Goal: Task Accomplishment & Management: Use online tool/utility

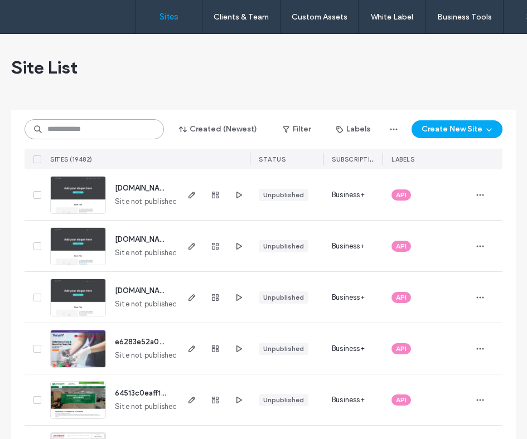
click at [96, 131] on input at bounding box center [94, 129] width 139 height 20
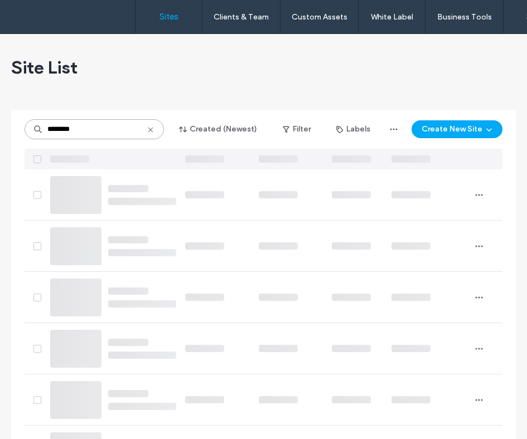
type input "********"
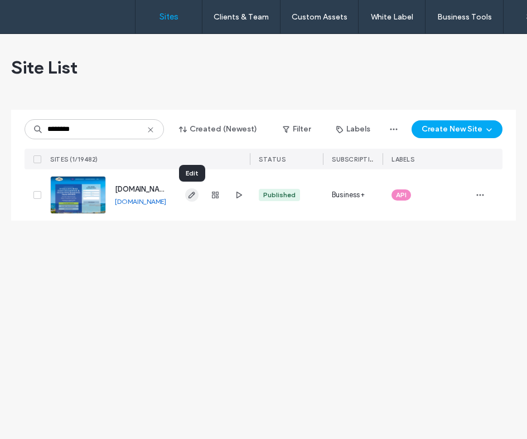
click at [188, 194] on icon "button" at bounding box center [191, 195] width 9 height 9
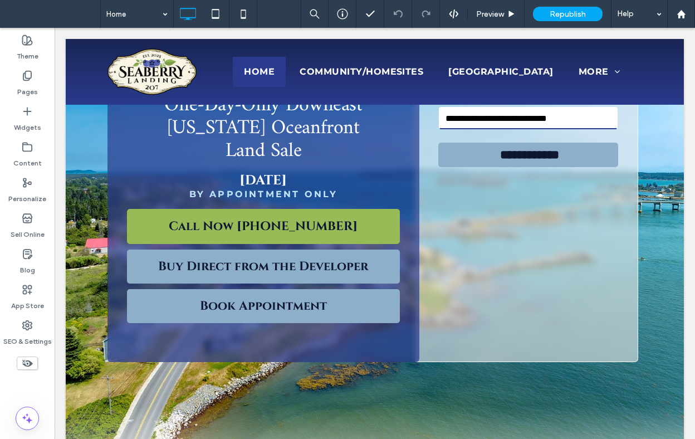
scroll to position [281, 0]
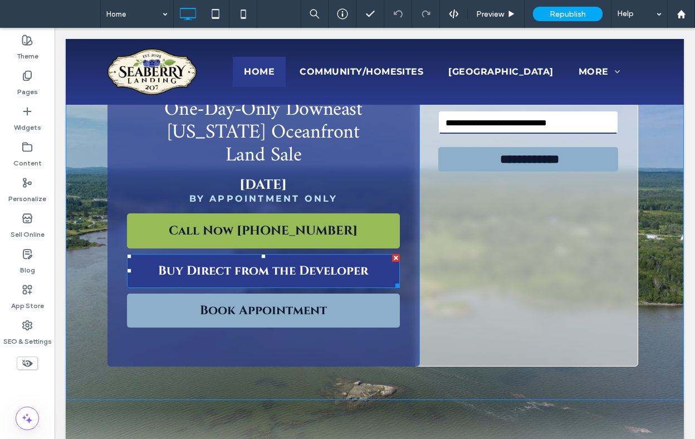
click at [291, 271] on span "Buy Direct from the Developer" at bounding box center [263, 271] width 210 height 16
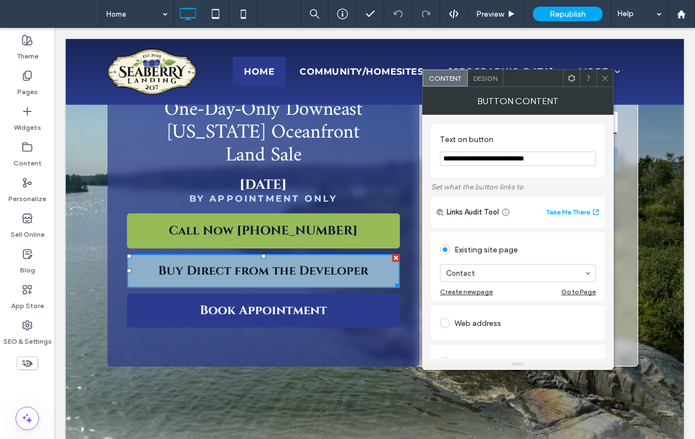
click at [291, 312] on span "Book Appointment" at bounding box center [263, 311] width 127 height 16
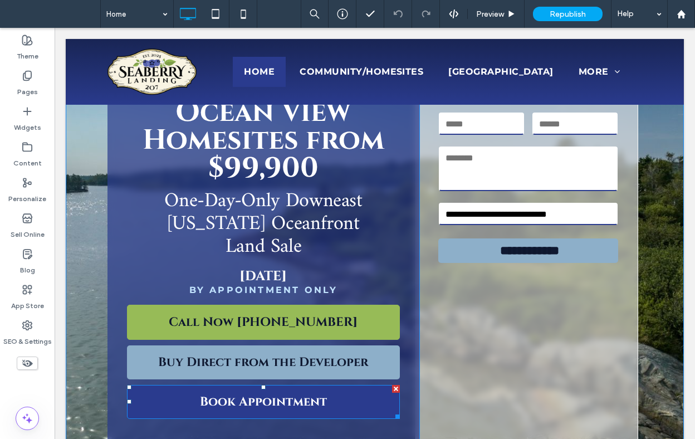
scroll to position [188, 0]
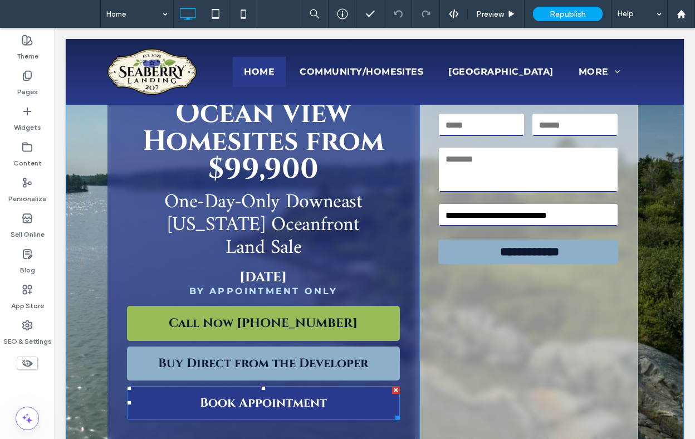
click at [278, 407] on span "Book Appointment" at bounding box center [263, 403] width 127 height 16
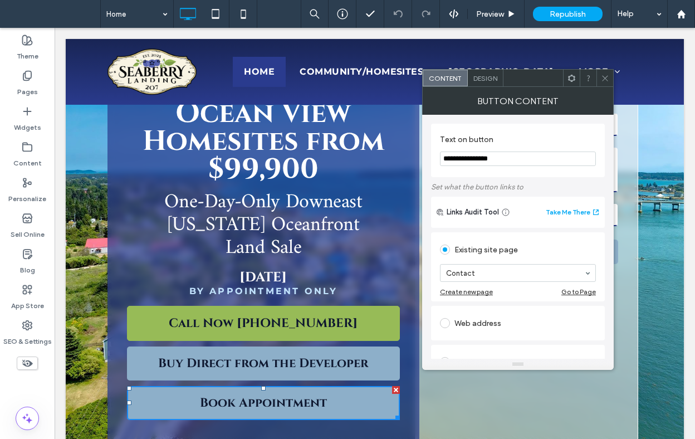
click at [604, 79] on use at bounding box center [605, 78] width 6 height 6
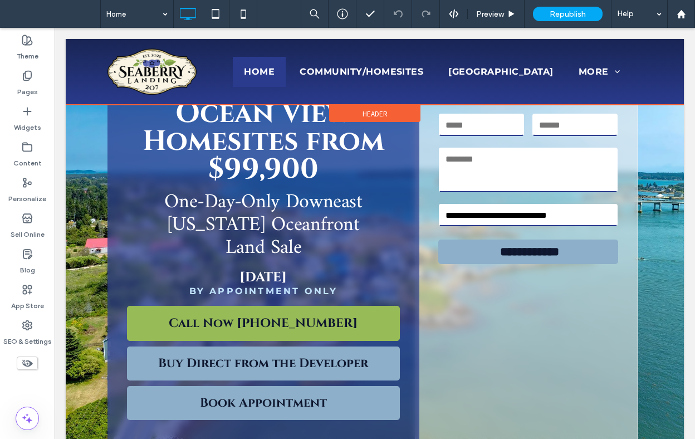
click at [601, 103] on div at bounding box center [375, 72] width 619 height 66
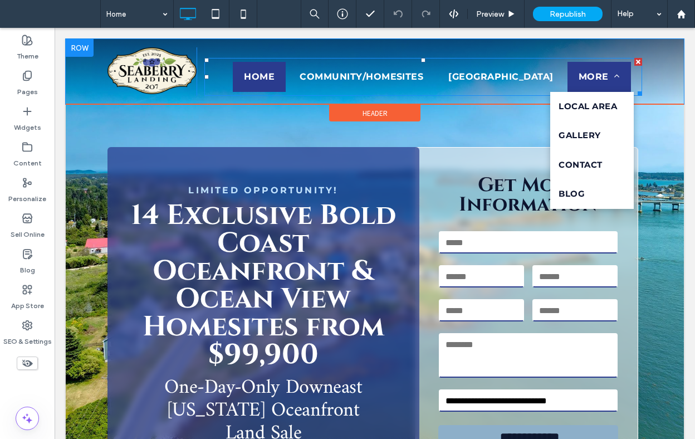
scroll to position [0, 0]
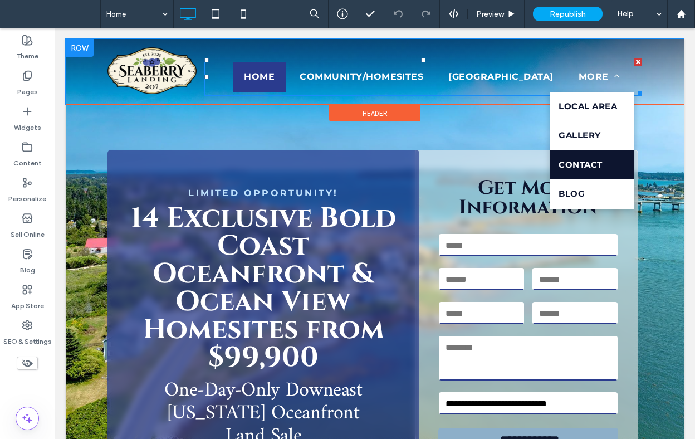
click at [597, 172] on span "Contact" at bounding box center [580, 165] width 43 height 13
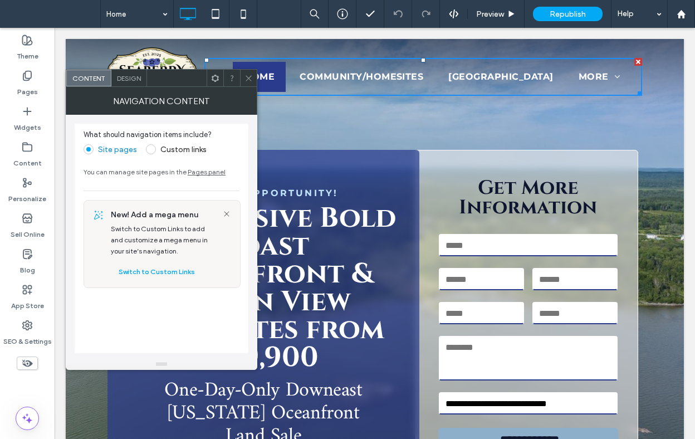
click at [247, 75] on icon at bounding box center [249, 78] width 8 height 8
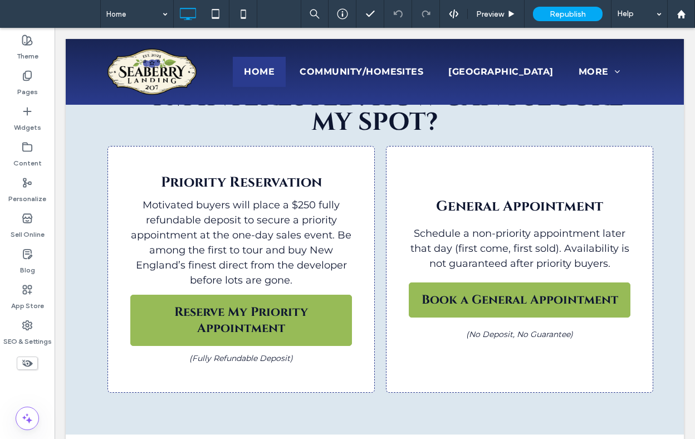
scroll to position [1865, 0]
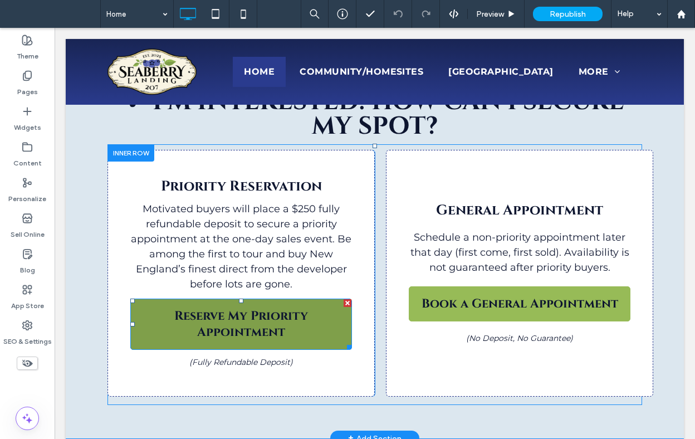
click at [290, 314] on span "Reserve My Priority Appointment" at bounding box center [241, 324] width 221 height 32
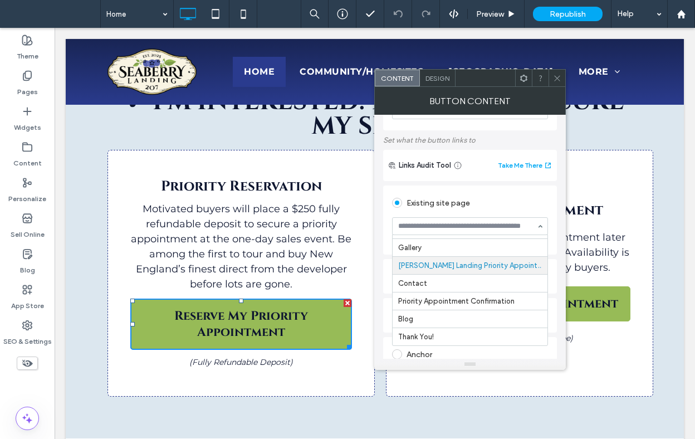
scroll to position [0, 0]
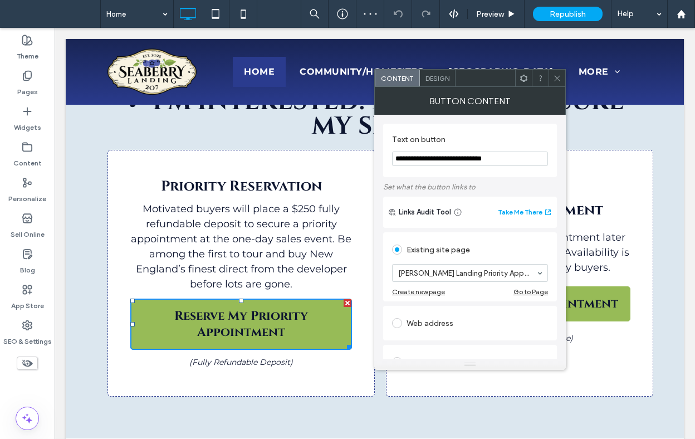
click at [535, 295] on div "Go to Page" at bounding box center [531, 292] width 35 height 8
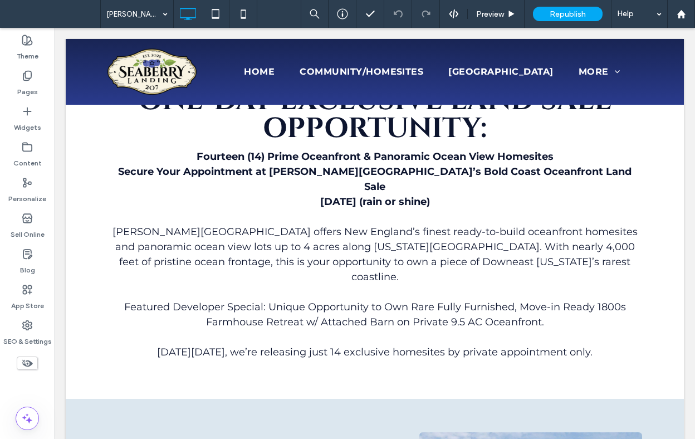
scroll to position [367, 0]
